Goal: Task Accomplishment & Management: Use online tool/utility

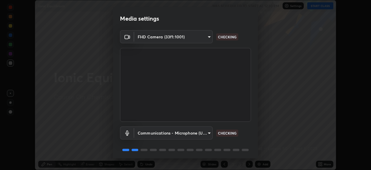
scroll to position [21, 0]
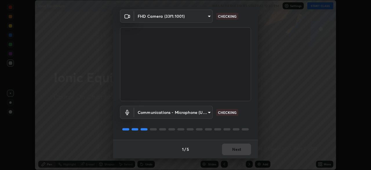
click at [237, 147] on div "1 / 5 Next" at bounding box center [185, 148] width 145 height 19
click at [237, 148] on div "1 / 5 Next" at bounding box center [185, 148] width 145 height 19
click at [238, 149] on div "1 / 5 Next" at bounding box center [185, 148] width 145 height 19
click at [239, 150] on div "1 / 5 Next" at bounding box center [185, 148] width 145 height 19
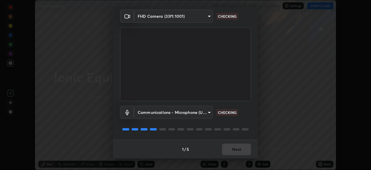
click at [239, 150] on div "1 / 5 Next" at bounding box center [185, 148] width 145 height 19
click at [239, 152] on div "1 / 5 Next" at bounding box center [185, 148] width 145 height 19
click at [238, 151] on div "1 / 5 Next" at bounding box center [185, 148] width 145 height 19
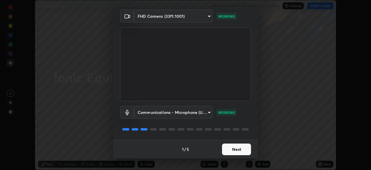
click at [238, 151] on button "Next" at bounding box center [236, 149] width 29 height 12
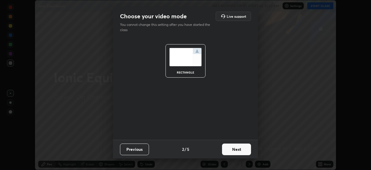
click at [237, 150] on button "Next" at bounding box center [236, 149] width 29 height 12
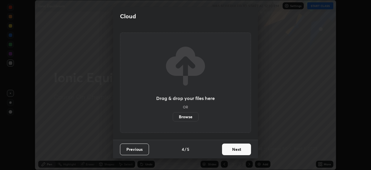
click at [239, 149] on button "Next" at bounding box center [236, 149] width 29 height 12
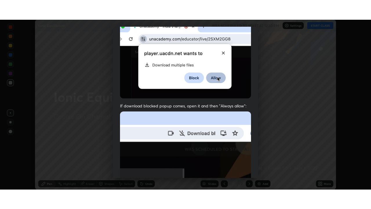
scroll to position [139, 0]
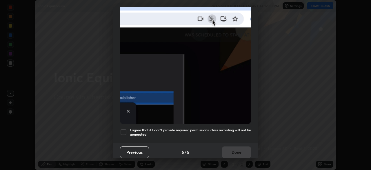
click at [234, 132] on h5 "I agree that if I don't provide required permissions, class recording will not …" at bounding box center [190, 132] width 121 height 9
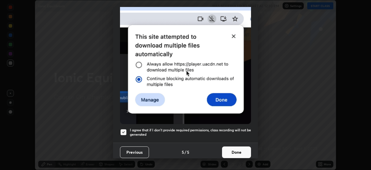
click at [234, 146] on button "Done" at bounding box center [236, 152] width 29 height 12
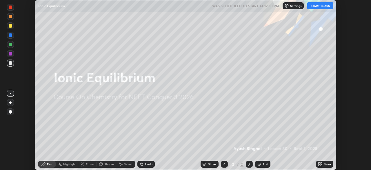
click at [325, 162] on div "More" at bounding box center [327, 163] width 7 height 3
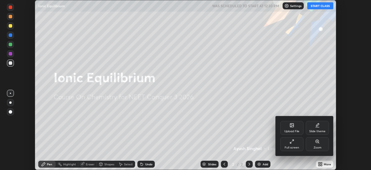
click at [287, 139] on div "Full screen" at bounding box center [291, 144] width 23 height 14
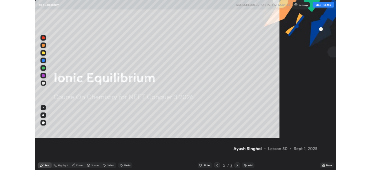
scroll to position [209, 371]
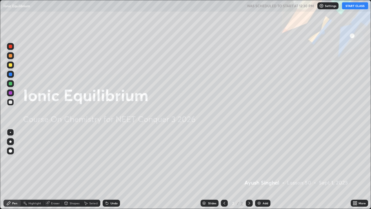
click at [261, 169] on div "Add" at bounding box center [262, 202] width 15 height 7
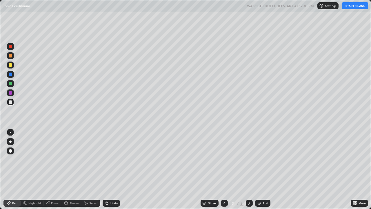
click at [349, 8] on button "START CLASS" at bounding box center [355, 5] width 26 height 7
click at [12, 65] on div at bounding box center [10, 64] width 3 height 3
click at [14, 102] on div at bounding box center [10, 102] width 7 height 7
click at [116, 169] on div "Undo" at bounding box center [113, 203] width 7 height 3
click at [113, 169] on div "Undo" at bounding box center [113, 203] width 7 height 3
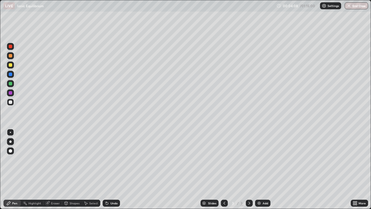
click at [116, 169] on div "Undo" at bounding box center [111, 202] width 17 height 7
click at [113, 169] on div "Undo" at bounding box center [111, 202] width 17 height 7
click at [11, 101] on div at bounding box center [10, 101] width 3 height 3
click at [258, 169] on img at bounding box center [259, 203] width 5 height 5
click at [223, 169] on icon at bounding box center [224, 203] width 5 height 5
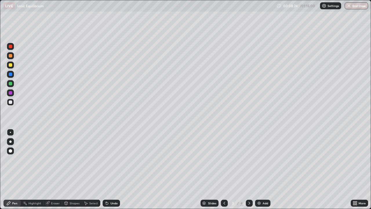
click at [249, 169] on icon at bounding box center [249, 203] width 5 height 5
click at [55, 169] on div "Eraser" at bounding box center [55, 203] width 9 height 3
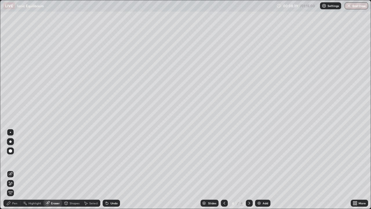
click at [14, 169] on div "Pen" at bounding box center [11, 202] width 17 height 7
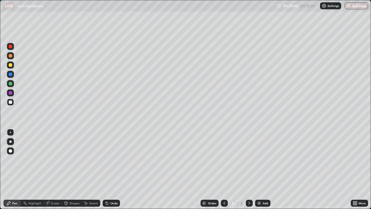
click at [12, 90] on div at bounding box center [10, 92] width 7 height 7
click at [260, 169] on img at bounding box center [259, 203] width 5 height 5
click at [362, 169] on div "More" at bounding box center [359, 202] width 17 height 7
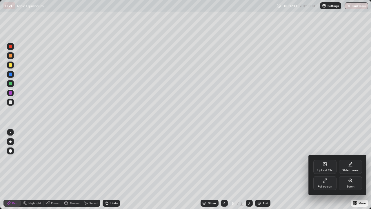
click at [328, 169] on div "Full screen" at bounding box center [324, 183] width 23 height 14
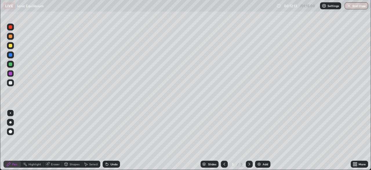
scroll to position [28825, 28624]
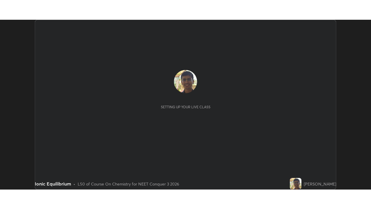
scroll to position [170, 371]
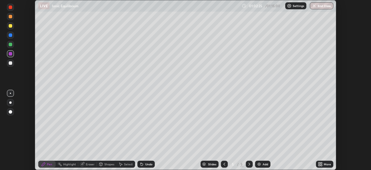
click at [319, 163] on icon at bounding box center [319, 162] width 1 height 1
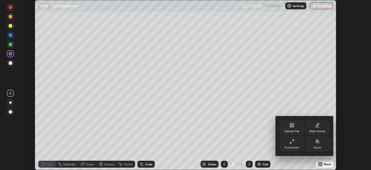
click at [298, 146] on div "Full screen" at bounding box center [292, 147] width 14 height 3
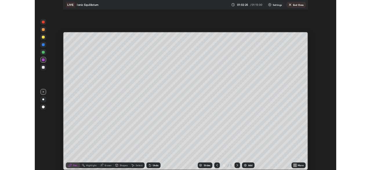
scroll to position [209, 371]
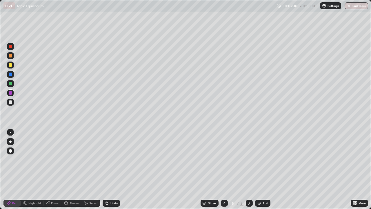
click at [227, 169] on div at bounding box center [224, 202] width 7 height 7
click at [224, 169] on icon at bounding box center [224, 203] width 5 height 5
click at [252, 169] on div at bounding box center [249, 203] width 7 height 12
click at [224, 169] on icon at bounding box center [224, 203] width 5 height 5
click at [246, 169] on div at bounding box center [249, 202] width 7 height 7
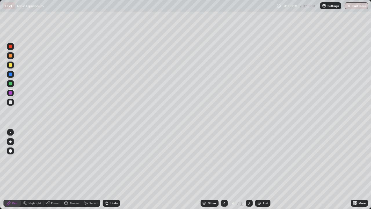
click at [263, 169] on div "Add" at bounding box center [266, 203] width 6 height 3
click at [13, 103] on div at bounding box center [10, 102] width 7 height 7
click at [359, 169] on div "More" at bounding box center [362, 203] width 7 height 3
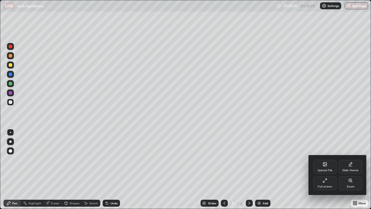
click at [327, 169] on icon at bounding box center [325, 180] width 5 height 5
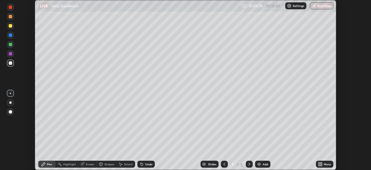
scroll to position [28825, 28624]
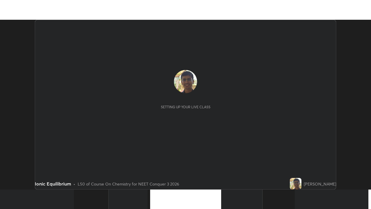
scroll to position [170, 371]
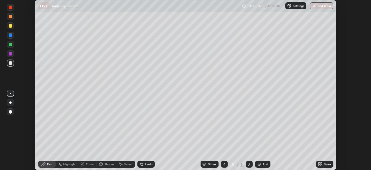
click at [324, 162] on div "More" at bounding box center [327, 163] width 7 height 3
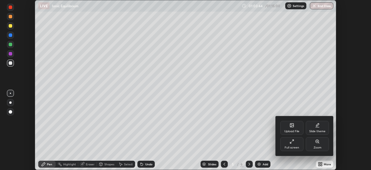
click at [294, 145] on div "Full screen" at bounding box center [291, 144] width 23 height 14
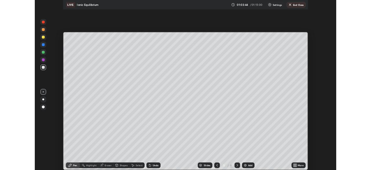
scroll to position [209, 371]
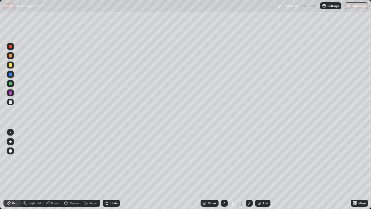
click at [106, 169] on icon at bounding box center [106, 202] width 1 height 1
click at [108, 169] on icon at bounding box center [107, 203] width 5 height 5
click at [11, 84] on div at bounding box center [10, 83] width 3 height 3
click at [114, 169] on div "Undo" at bounding box center [113, 203] width 7 height 3
click at [10, 101] on div at bounding box center [10, 101] width 3 height 3
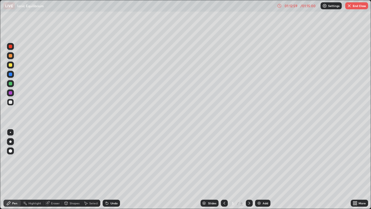
click at [264, 169] on div "Add" at bounding box center [262, 202] width 15 height 7
click at [224, 169] on icon at bounding box center [224, 203] width 5 height 5
click at [248, 169] on icon at bounding box center [249, 203] width 5 height 5
click at [249, 169] on icon at bounding box center [249, 203] width 5 height 5
click at [11, 102] on div at bounding box center [10, 101] width 3 height 3
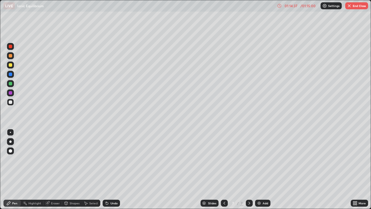
click at [55, 169] on div "Eraser" at bounding box center [52, 202] width 19 height 7
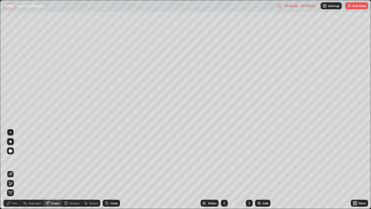
click at [14, 169] on div "Pen" at bounding box center [11, 202] width 17 height 7
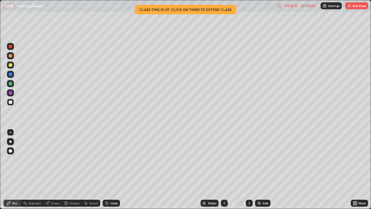
click at [298, 7] on div "01:15:11" at bounding box center [291, 5] width 16 height 3
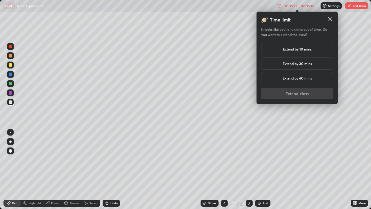
click at [300, 48] on h5 "Extend by 10 mins" at bounding box center [297, 48] width 29 height 5
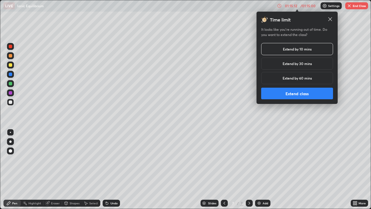
click at [286, 93] on button "Extend class" at bounding box center [297, 94] width 72 height 12
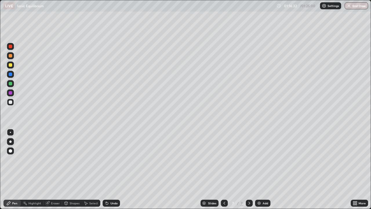
click at [10, 103] on div at bounding box center [10, 101] width 3 height 3
click at [10, 102] on div at bounding box center [10, 101] width 3 height 3
click at [113, 169] on div "Undo" at bounding box center [113, 203] width 7 height 3
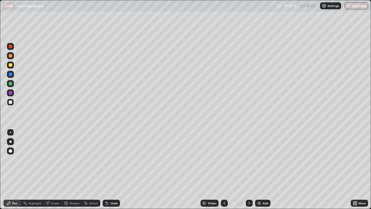
click at [112, 169] on div "Undo" at bounding box center [113, 203] width 7 height 3
click at [111, 169] on div "Undo" at bounding box center [113, 203] width 7 height 3
click at [112, 169] on div "Undo" at bounding box center [113, 203] width 7 height 3
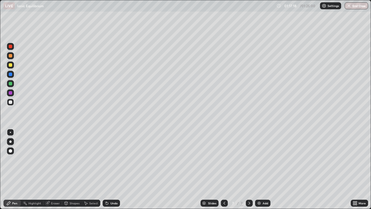
click at [111, 169] on div "Undo" at bounding box center [111, 202] width 17 height 7
click at [55, 169] on div "Eraser" at bounding box center [55, 203] width 9 height 3
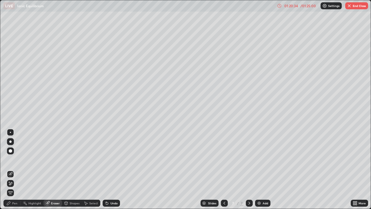
click at [19, 169] on div "Pen" at bounding box center [11, 202] width 17 height 7
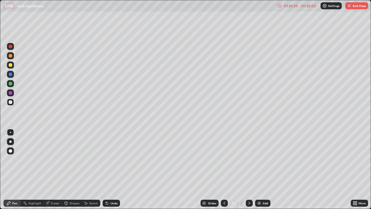
click at [249, 169] on icon at bounding box center [249, 203] width 5 height 5
click at [351, 8] on img "button" at bounding box center [349, 5] width 5 height 5
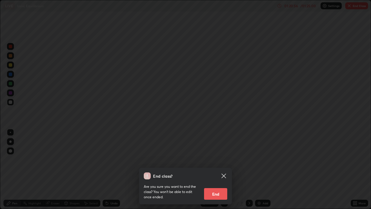
click at [226, 169] on icon at bounding box center [223, 175] width 7 height 7
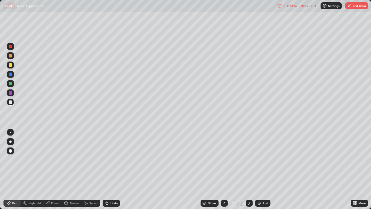
click at [350, 8] on img "button" at bounding box center [349, 5] width 5 height 5
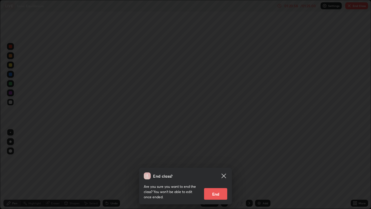
click at [218, 169] on button "End" at bounding box center [215, 194] width 23 height 12
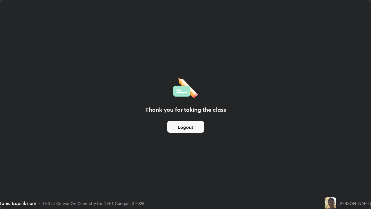
click at [182, 169] on div "Thank you for taking the class Logout" at bounding box center [185, 104] width 371 height 208
click at [169, 44] on div "Thank you for taking the class Logout" at bounding box center [185, 104] width 371 height 208
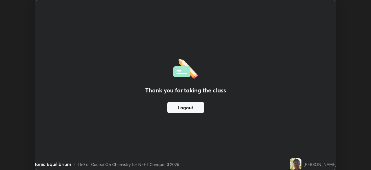
scroll to position [28825, 28624]
